Goal: Transaction & Acquisition: Purchase product/service

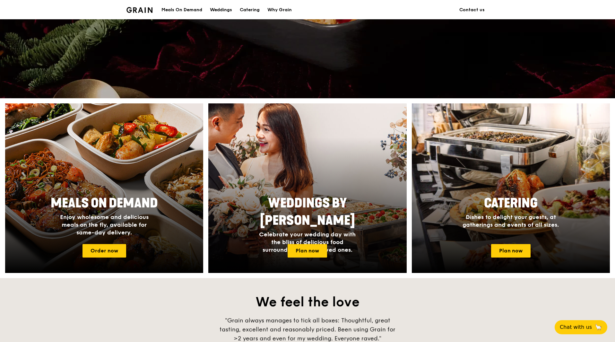
scroll to position [161, 0]
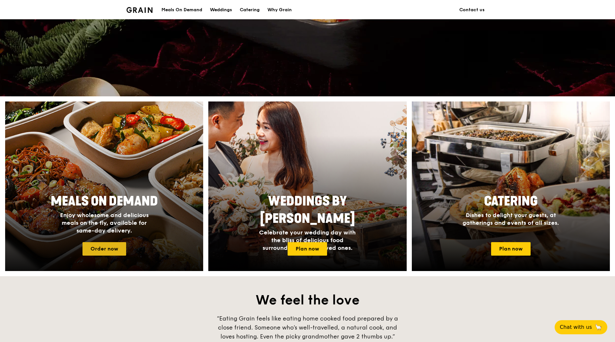
click at [105, 247] on link "Order now" at bounding box center [105, 248] width 44 height 13
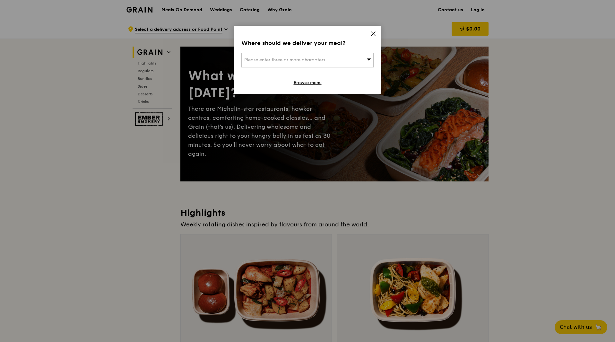
click at [310, 55] on div "Please enter three or more characters" at bounding box center [307, 60] width 132 height 15
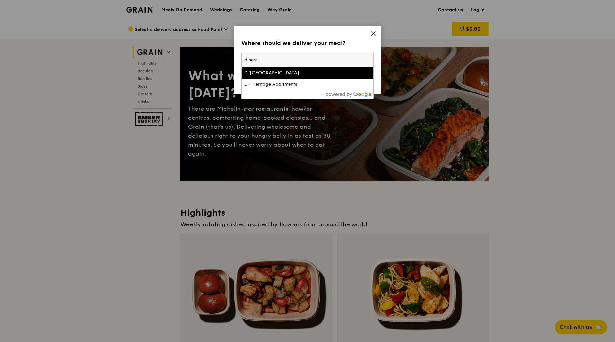
click at [249, 61] on input "d nest" at bounding box center [308, 60] width 132 height 14
drag, startPoint x: 290, startPoint y: 62, endPoint x: 297, endPoint y: 57, distance: 8.3
click at [288, 61] on input "dnest" at bounding box center [308, 60] width 132 height 14
type input "dnest"
click at [371, 35] on icon at bounding box center [374, 34] width 6 height 6
